Goal: Answer question/provide support

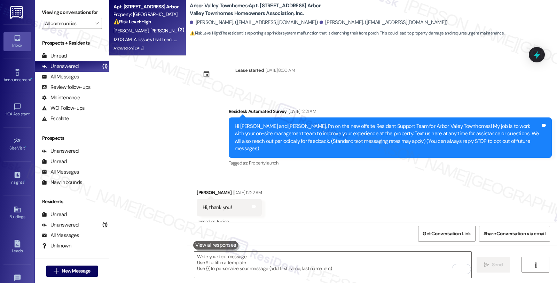
scroll to position [3174, 0]
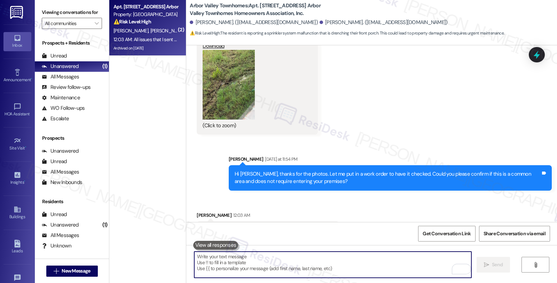
click at [267, 264] on textarea "To enrich screen reader interactions, please activate Accessibility in Grammarl…" at bounding box center [332, 264] width 277 height 26
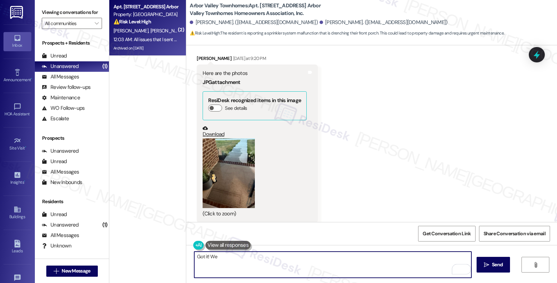
scroll to position [2709, 0]
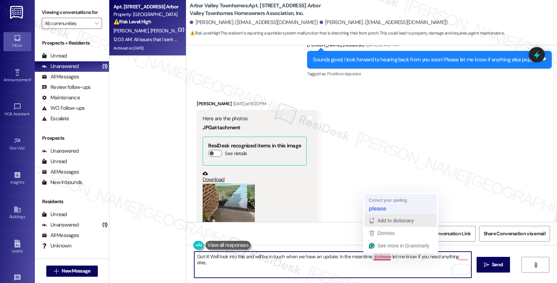
type textarea "Got it! We'll look into this and will be in touch when we have an update. In th…"
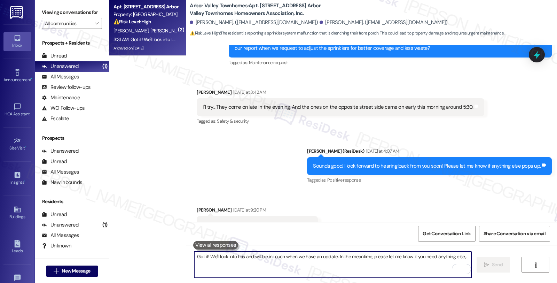
scroll to position [2719, 0]
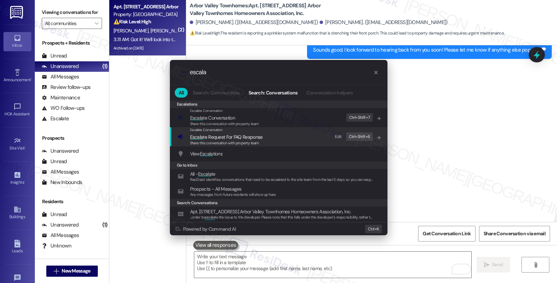
click at [479, 129] on div ".cls-1{fill:#0a055f;}.cls-2{fill:#0cc4c4;} resideskLogoBlueOrange escala All Se…" at bounding box center [278, 141] width 557 height 283
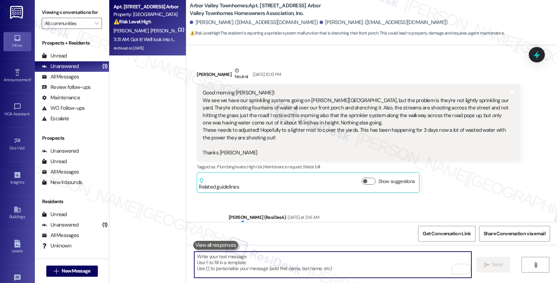
scroll to position [2409, 0]
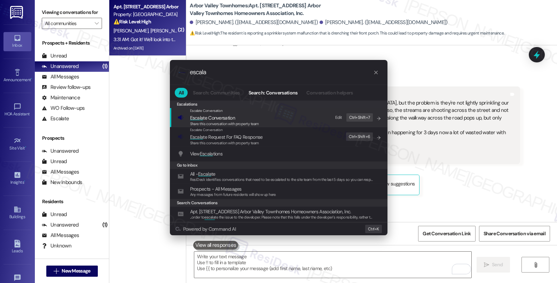
type input "escala"
click at [247, 116] on span "Escala te Conversation" at bounding box center [224, 118] width 69 height 8
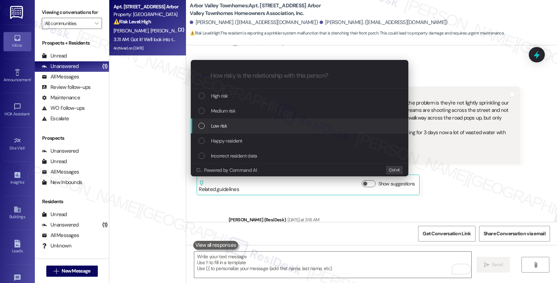
click at [241, 121] on div "Low risk" at bounding box center [300, 125] width 218 height 15
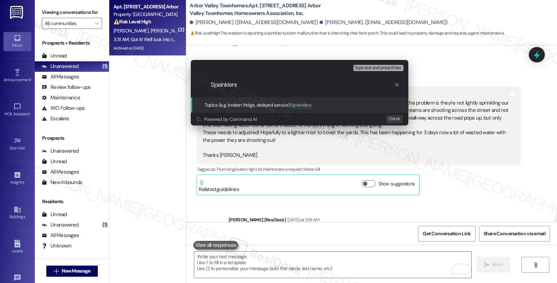
click at [218, 86] on input "Speinklers" at bounding box center [303, 84] width 184 height 7
type input "Sprinklers"
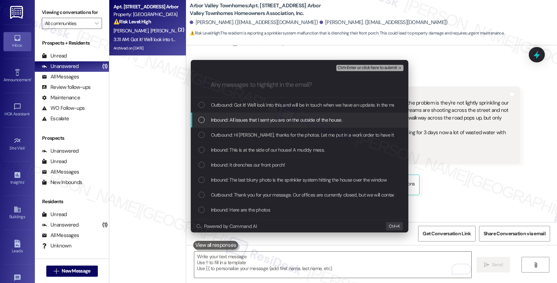
click at [245, 118] on span "Inbound: All issues that I sent you are on the outside of the house." at bounding box center [276, 120] width 131 height 8
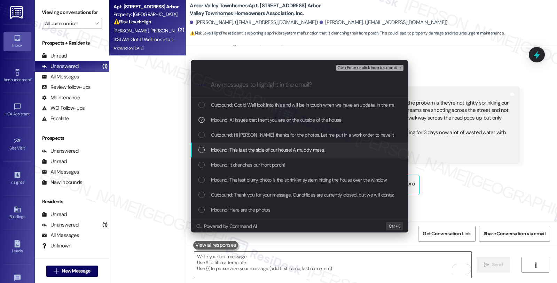
click at [240, 148] on span "Inbound: This is at the side of our house! A muddy mess." at bounding box center [268, 150] width 114 height 8
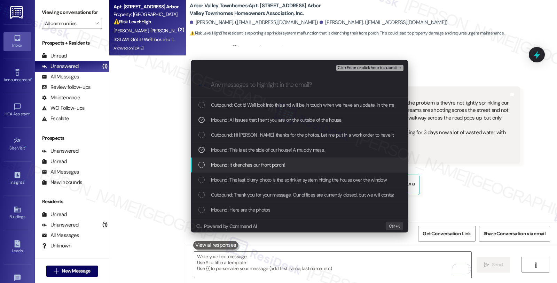
click at [241, 168] on span "Inbound: It drenches our front porch!" at bounding box center [248, 165] width 74 height 8
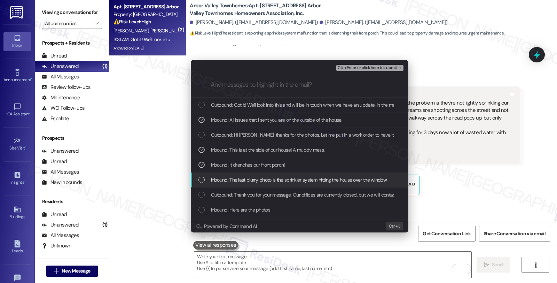
click at [241, 180] on span "Inbound: The last blurry photo is the sprinkler system hitting the house over t…" at bounding box center [299, 180] width 176 height 8
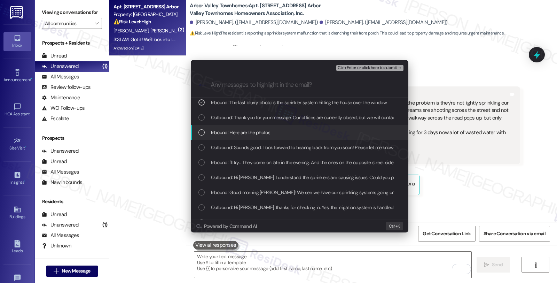
click at [280, 129] on div "Inbound: Here are the photos" at bounding box center [301, 133] width 204 height 8
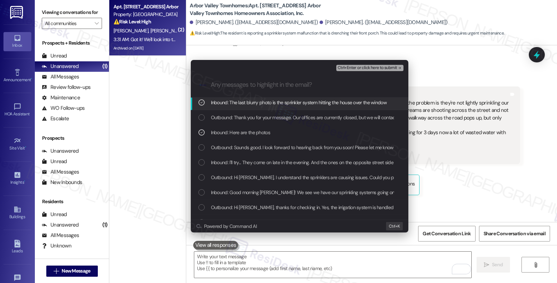
click at [348, 69] on span "Ctrl+Enter or click here to submit" at bounding box center [368, 67] width 60 height 5
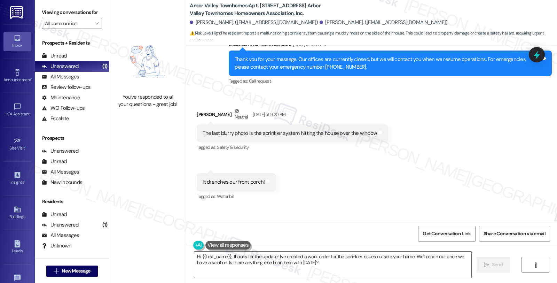
scroll to position [2923, 0]
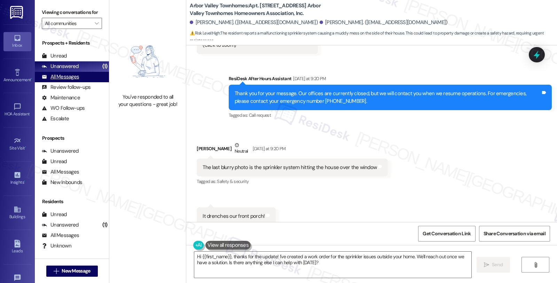
click at [80, 82] on div "All Messages (undefined)" at bounding box center [72, 77] width 74 height 10
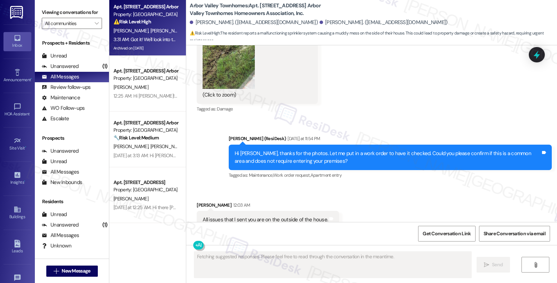
scroll to position [3444, 0]
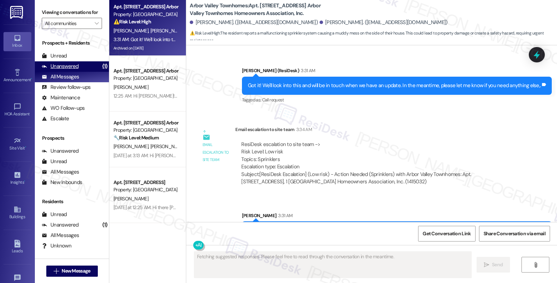
click at [82, 71] on div "Unanswered (1)" at bounding box center [72, 66] width 74 height 10
